Goal: Navigation & Orientation: Find specific page/section

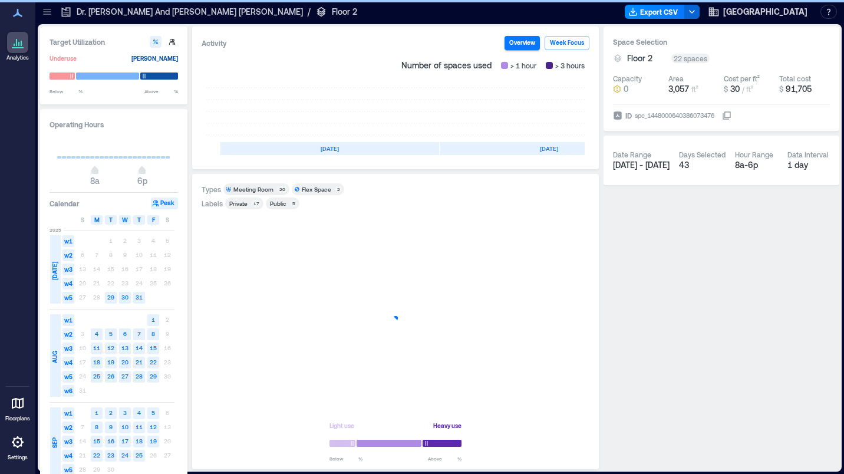
scroll to position [0, 258]
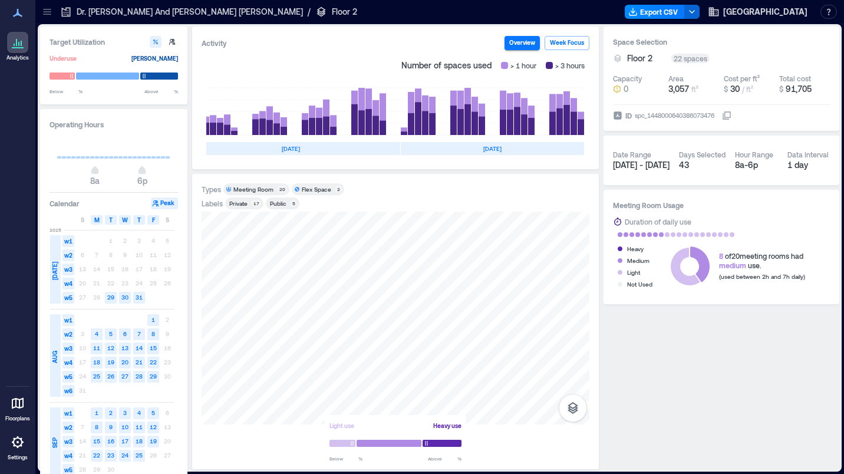
click at [47, 9] on icon at bounding box center [47, 9] width 8 height 1
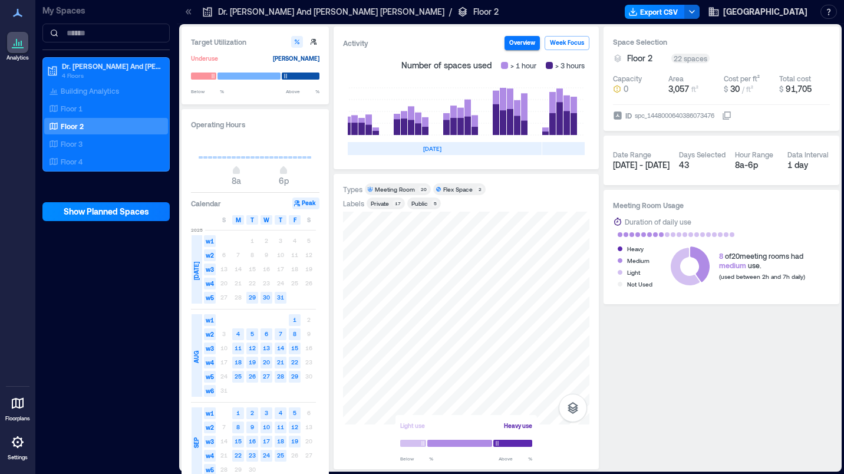
click at [61, 123] on p "Floor 2" at bounding box center [72, 125] width 23 height 9
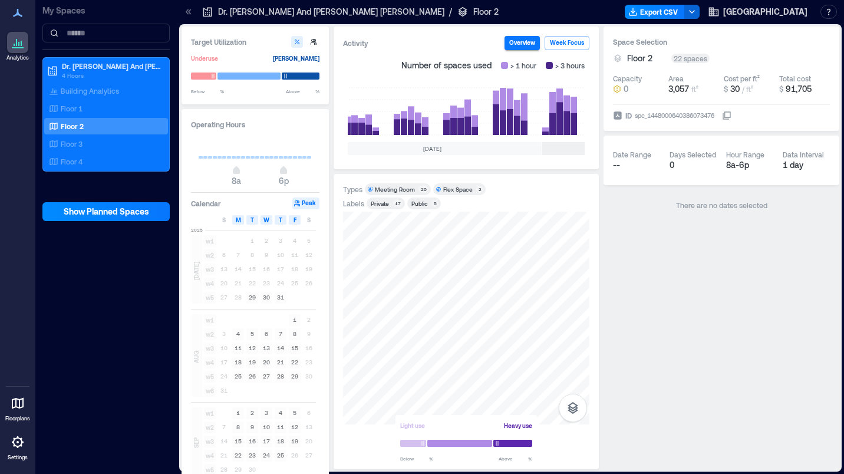
click at [189, 12] on icon at bounding box center [189, 11] width 3 height 5
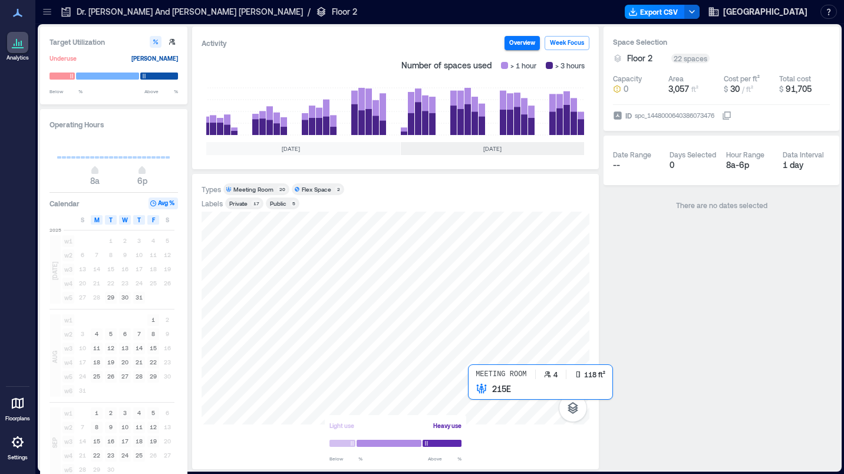
click at [477, 391] on div at bounding box center [395, 317] width 388 height 213
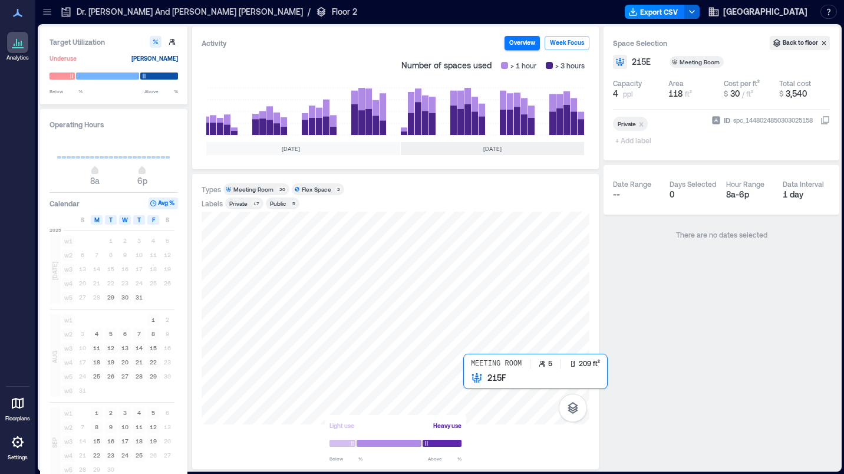
click at [474, 380] on div at bounding box center [395, 317] width 388 height 213
click at [474, 377] on div at bounding box center [395, 317] width 388 height 213
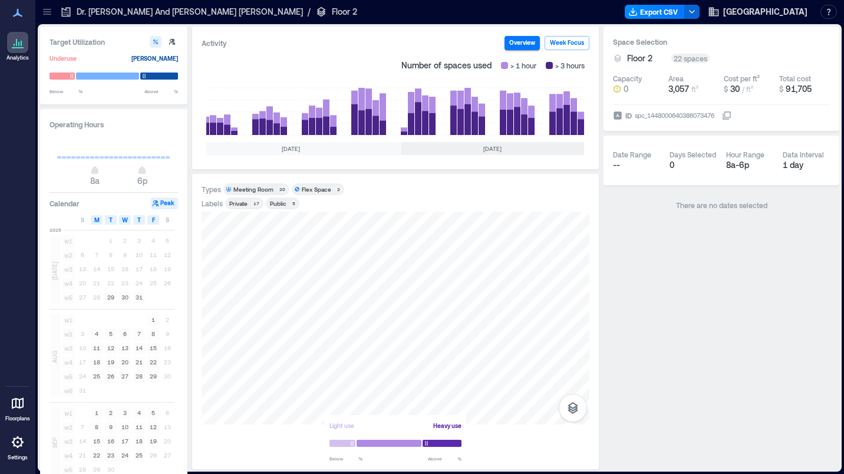
click at [46, 12] on icon at bounding box center [47, 11] width 8 height 1
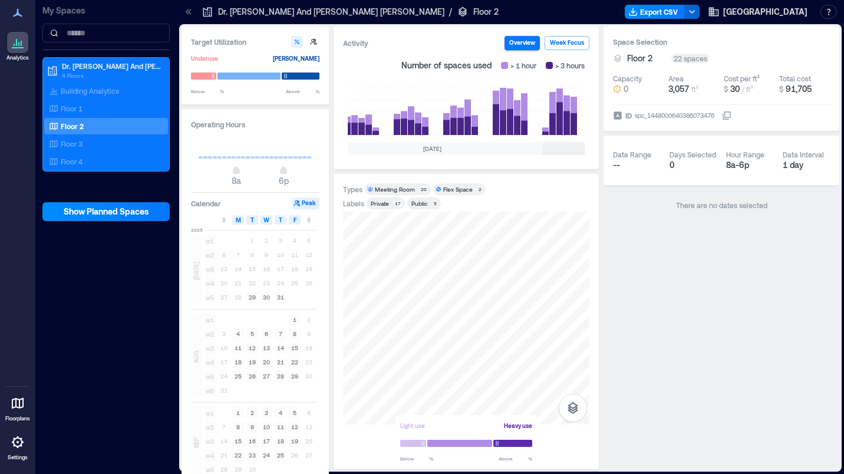
click at [65, 108] on p "Floor 1" at bounding box center [72, 108] width 22 height 9
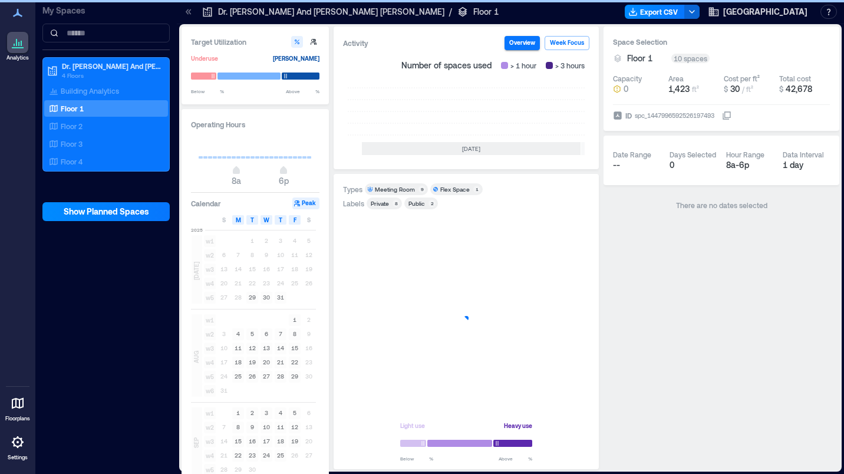
scroll to position [0, 399]
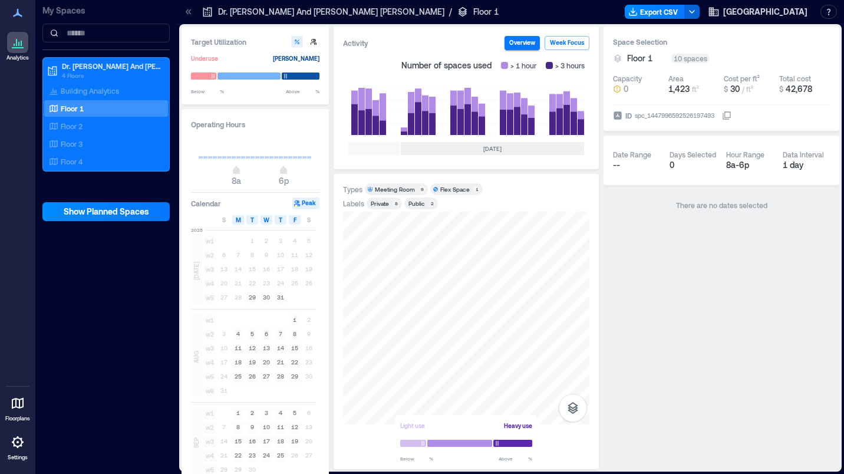
click at [70, 140] on p "Floor 3" at bounding box center [72, 143] width 22 height 9
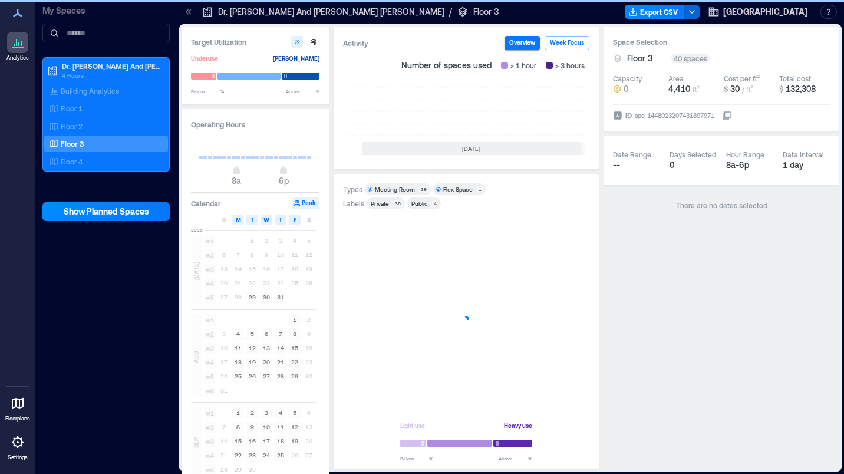
scroll to position [0, 399]
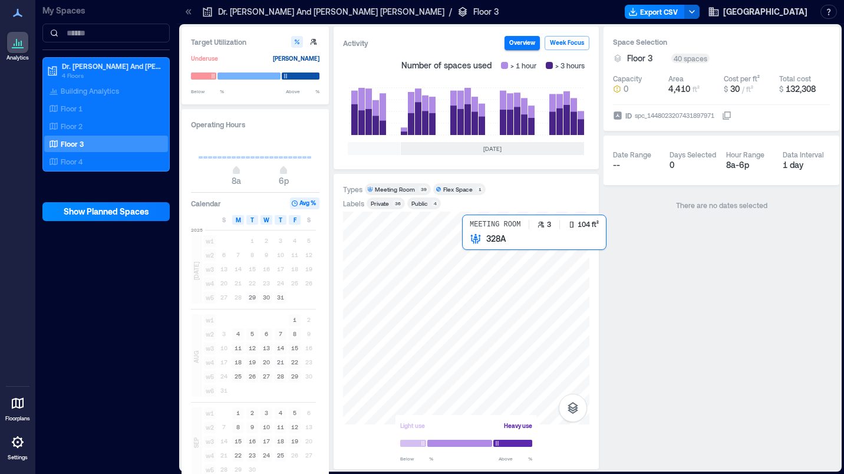
click at [470, 239] on div at bounding box center [466, 317] width 246 height 213
click at [467, 242] on div at bounding box center [466, 317] width 246 height 213
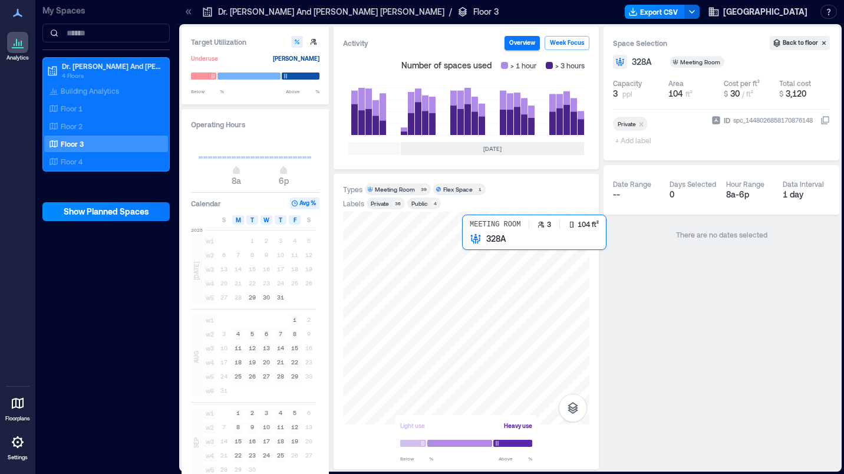
click at [469, 243] on div at bounding box center [466, 317] width 246 height 213
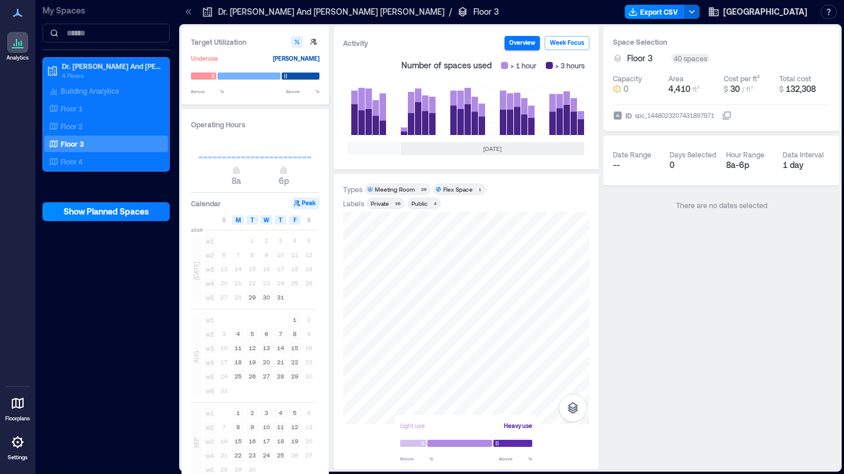
click at [80, 163] on p "Floor 4" at bounding box center [72, 161] width 22 height 9
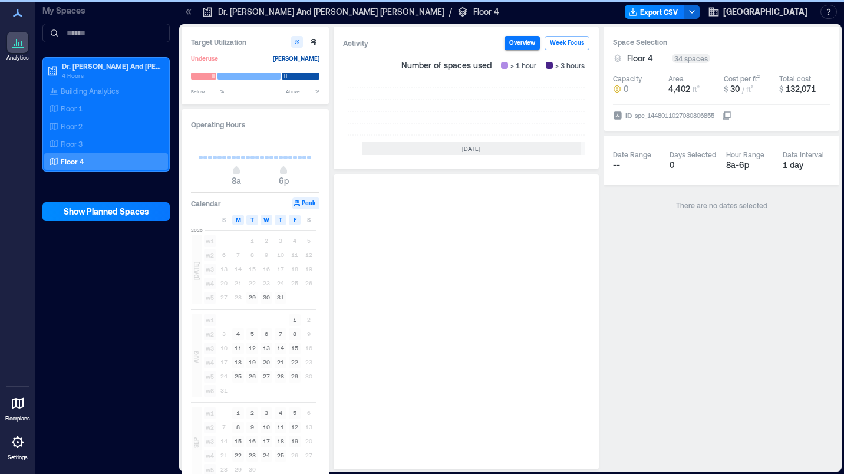
scroll to position [0, 399]
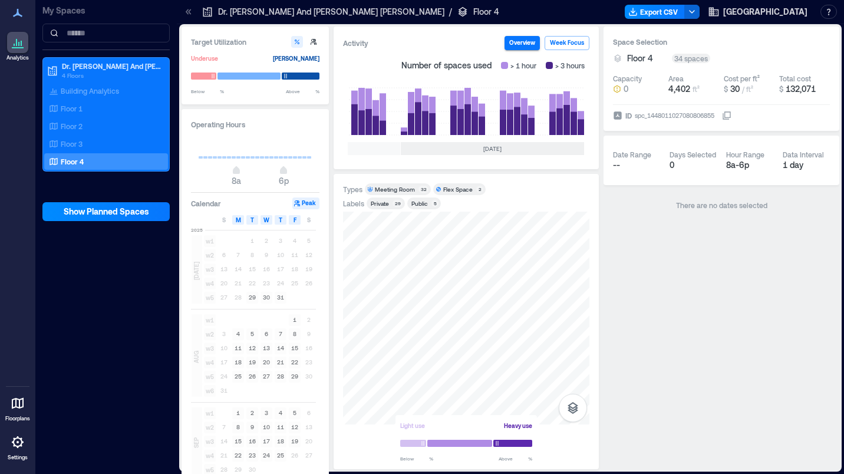
click at [69, 125] on p "Floor 2" at bounding box center [72, 125] width 22 height 9
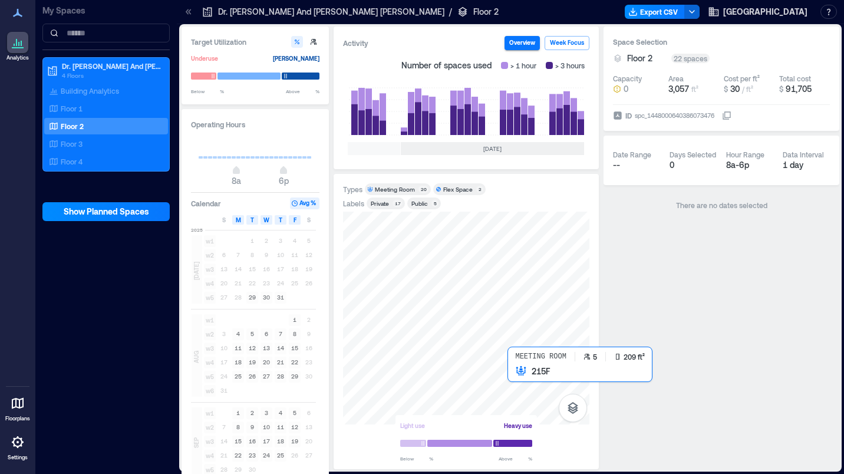
click at [521, 371] on div at bounding box center [466, 317] width 246 height 213
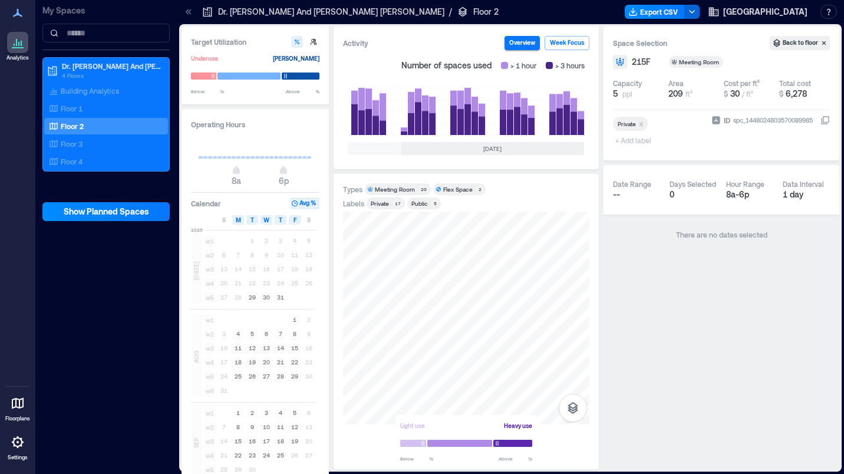
click at [236, 297] on div "27 28 29 30 31" at bounding box center [266, 297] width 99 height 14
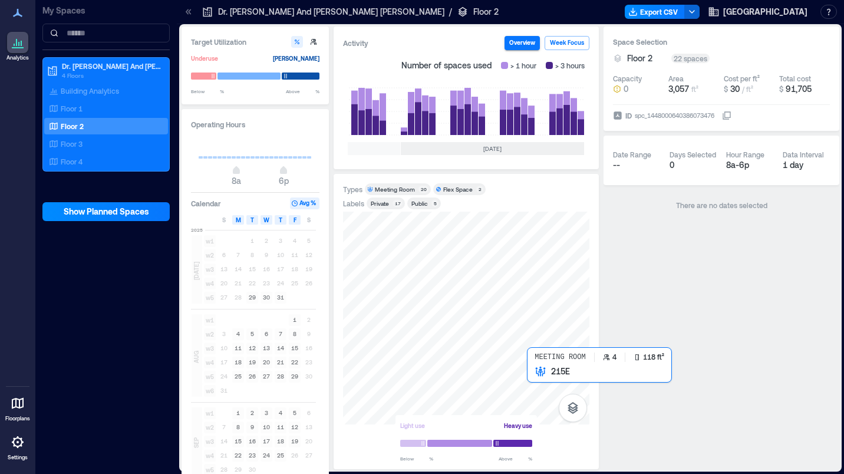
click at [535, 372] on div at bounding box center [466, 317] width 246 height 213
